Goal: Task Accomplishment & Management: Manage account settings

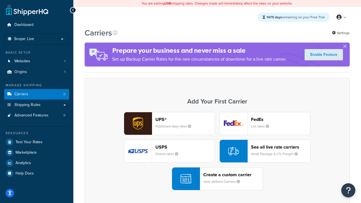
click at [217, 151] on div "UPS® Published daily rates FedEx List rates USPS Online rates See all live rate…" at bounding box center [217, 151] width 253 height 78
click at [281, 119] on header "FedEx" at bounding box center [280, 119] width 59 height 5
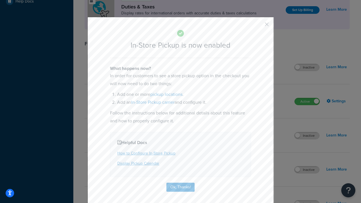
click at [258, 26] on button "button" at bounding box center [258, 26] width 1 height 1
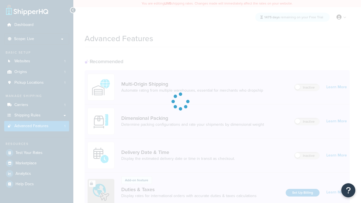
scroll to position [183, 0]
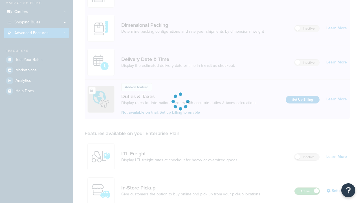
click at [307, 188] on label "Active" at bounding box center [307, 191] width 25 height 7
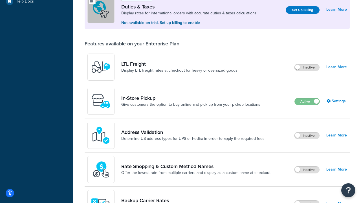
scroll to position [172, 0]
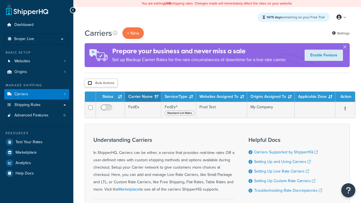
click at [90, 83] on input "checkbox" at bounding box center [90, 83] width 4 height 4
checkbox input "true"
click at [0, 0] on button "Delete" at bounding box center [0, 0] width 0 height 0
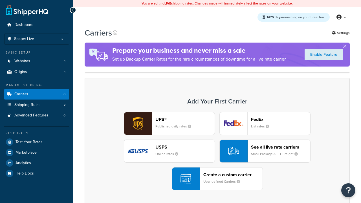
click at [281, 117] on header "FedEx" at bounding box center [280, 119] width 59 height 5
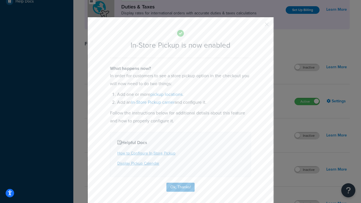
click at [258, 26] on button "button" at bounding box center [258, 26] width 1 height 1
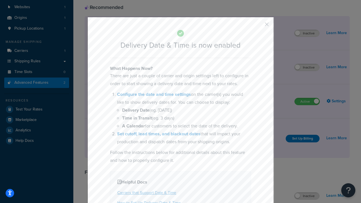
click at [258, 26] on button "button" at bounding box center [258, 26] width 1 height 1
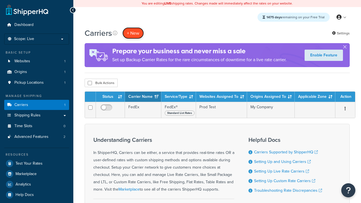
click at [133, 27] on button "+ New" at bounding box center [132, 33] width 21 height 12
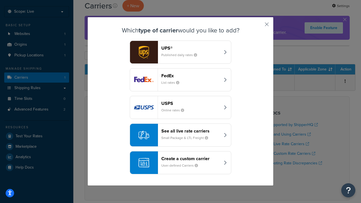
click at [181, 163] on div "Create a custom carrier User-defined Carriers" at bounding box center [190, 163] width 59 height 14
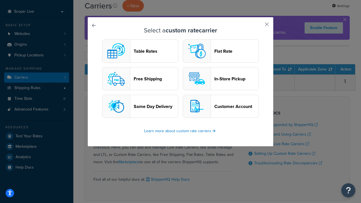
click at [221, 79] on header "In-Store Pickup" at bounding box center [236, 78] width 44 height 5
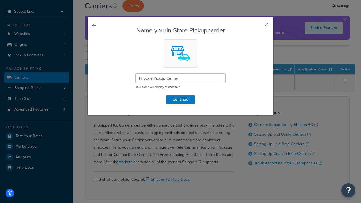
click at [258, 26] on button "button" at bounding box center [258, 26] width 1 height 1
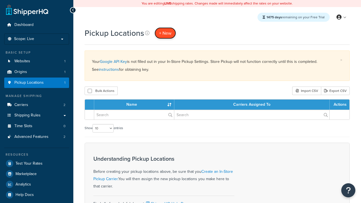
click at [165, 33] on span "+ New" at bounding box center [165, 33] width 12 height 6
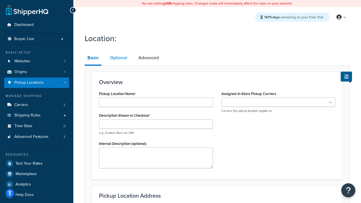
click at [118, 58] on link "Optional" at bounding box center [118, 58] width 23 height 14
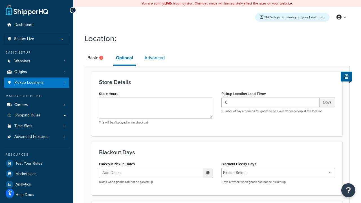
click at [155, 58] on link "Advanced" at bounding box center [155, 58] width 26 height 14
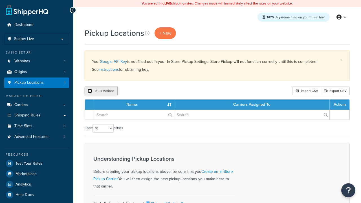
click at [90, 91] on input "checkbox" at bounding box center [90, 91] width 4 height 4
checkbox input "true"
